Goal: Task Accomplishment & Management: Complete application form

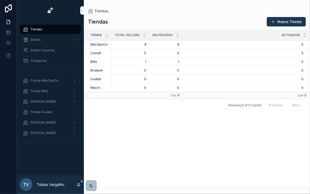
click at [56, 79] on span "Tienda Más BanCo" at bounding box center [44, 81] width 28 height 4
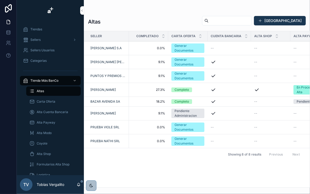
click at [61, 111] on span "Alta Cuenta Bancaria" at bounding box center [52, 112] width 31 height 4
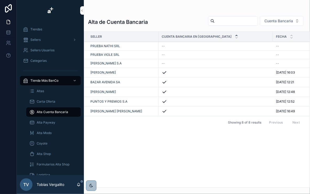
click at [52, 123] on span "Alta Payway" at bounding box center [46, 123] width 19 height 4
